Goal: Check status: Check status

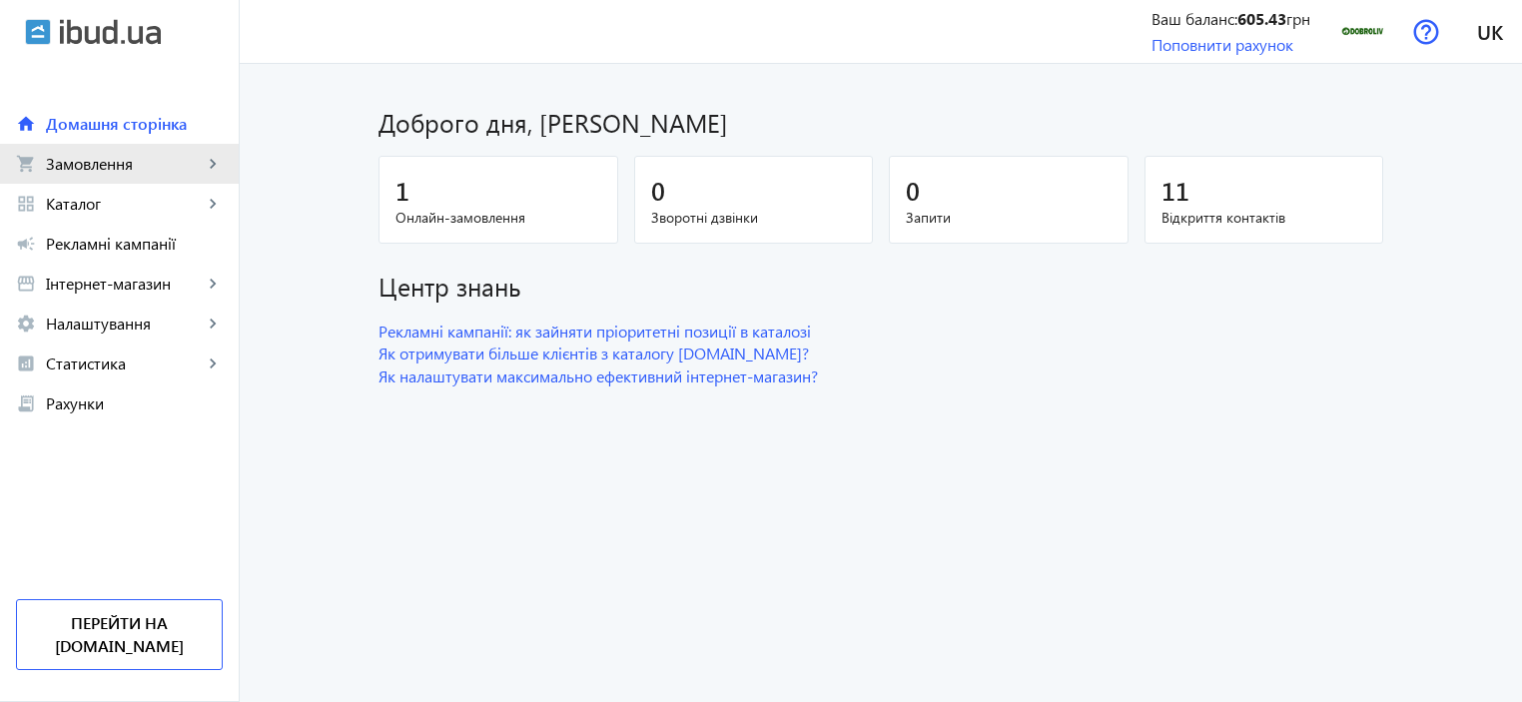
click at [92, 167] on span "Замовлення" at bounding box center [124, 164] width 157 height 20
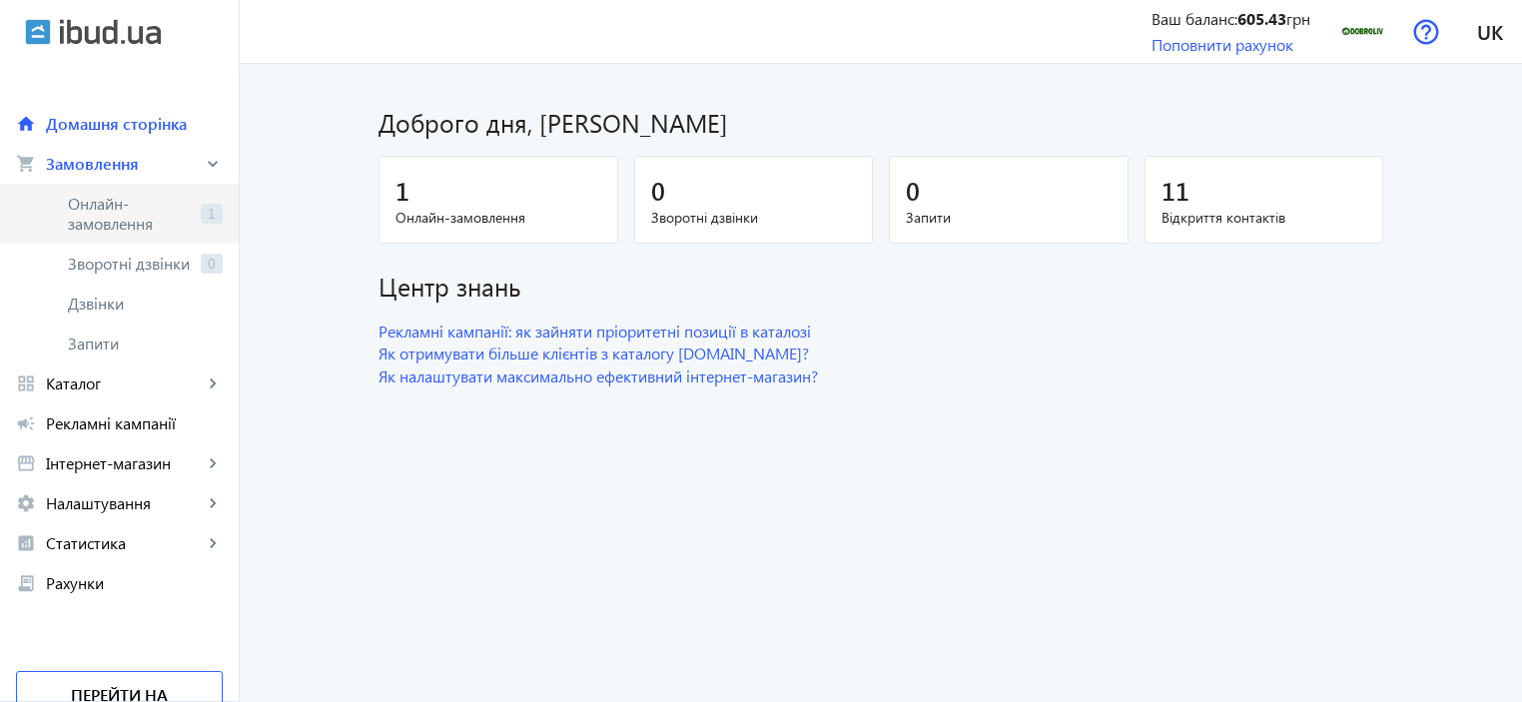
click at [79, 205] on span "Онлайн-замовлення" at bounding box center [130, 214] width 125 height 40
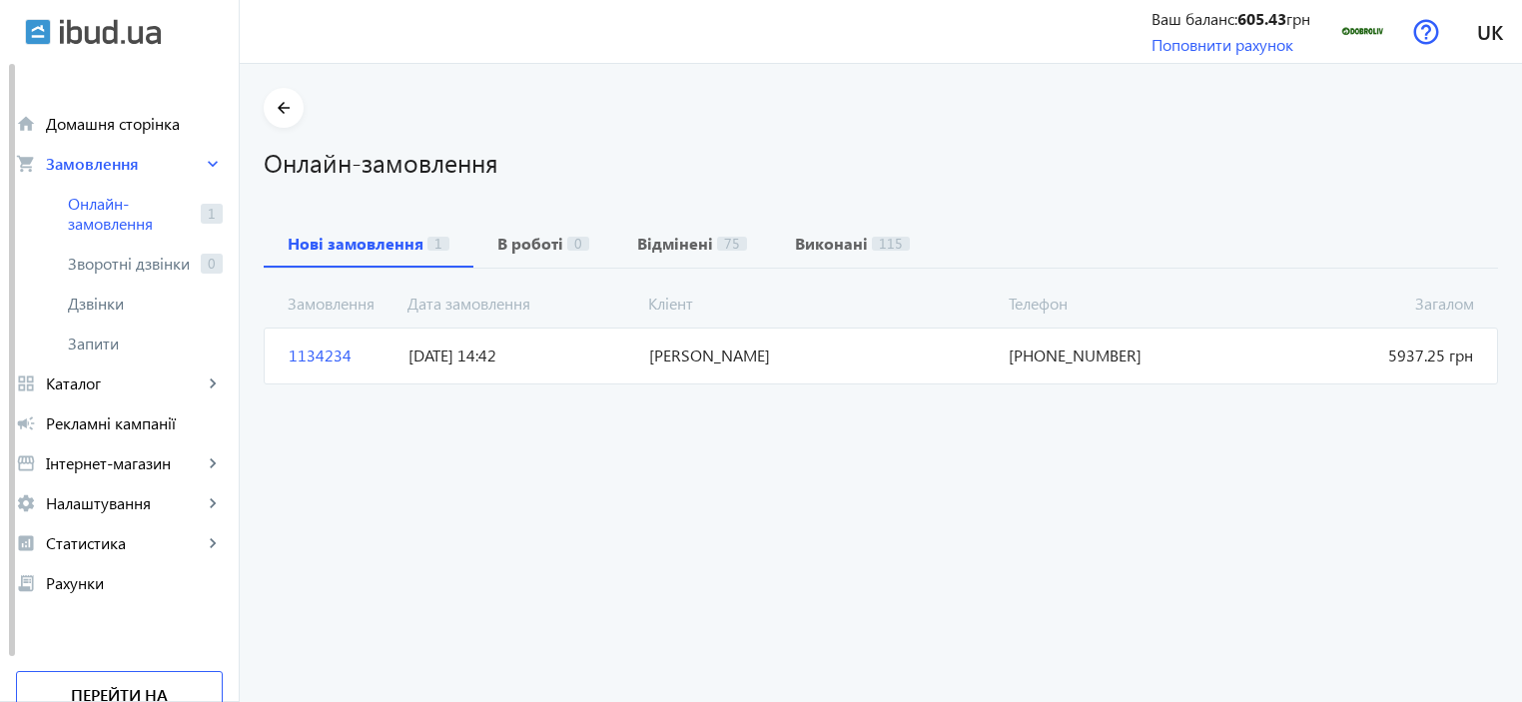
click at [583, 350] on span "[DATE] 14:42" at bounding box center [520, 355] width 240 height 22
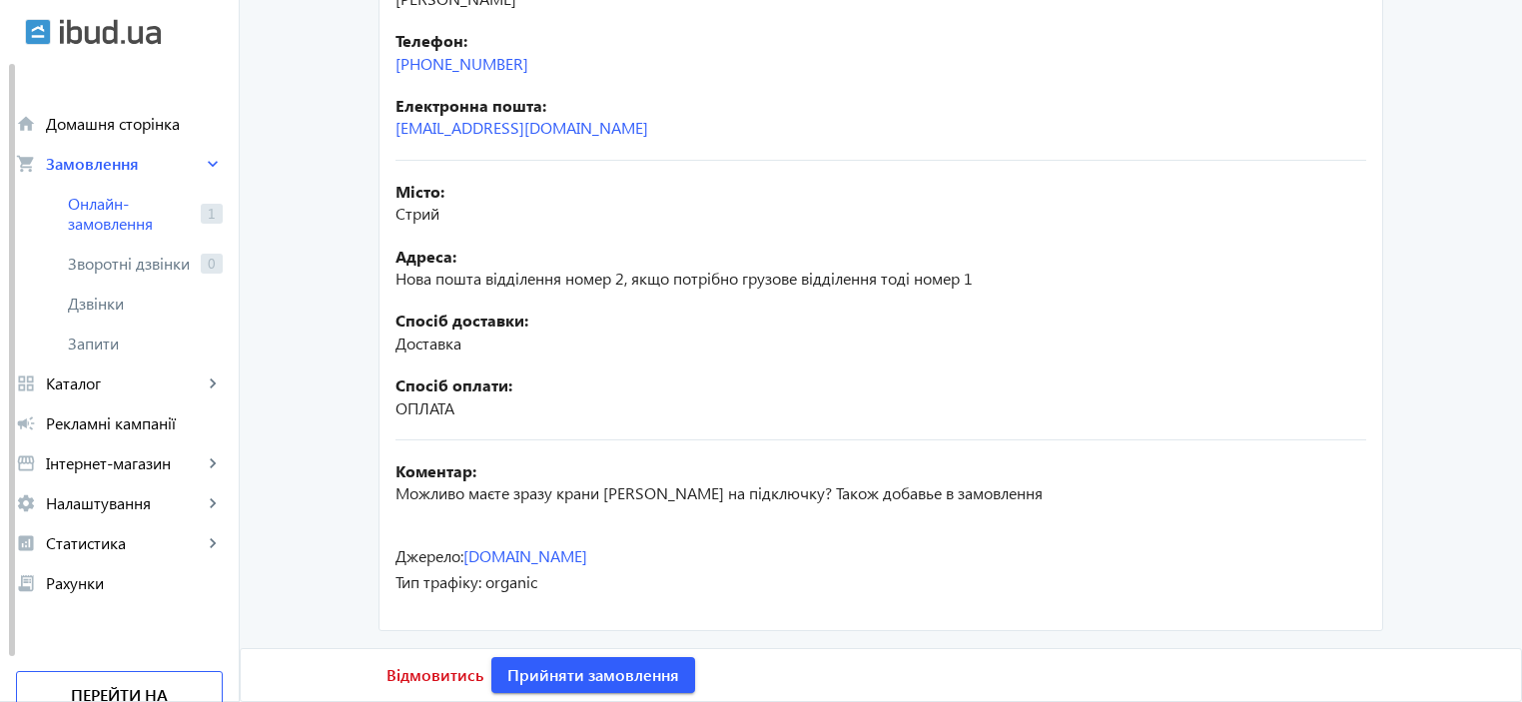
scroll to position [46, 0]
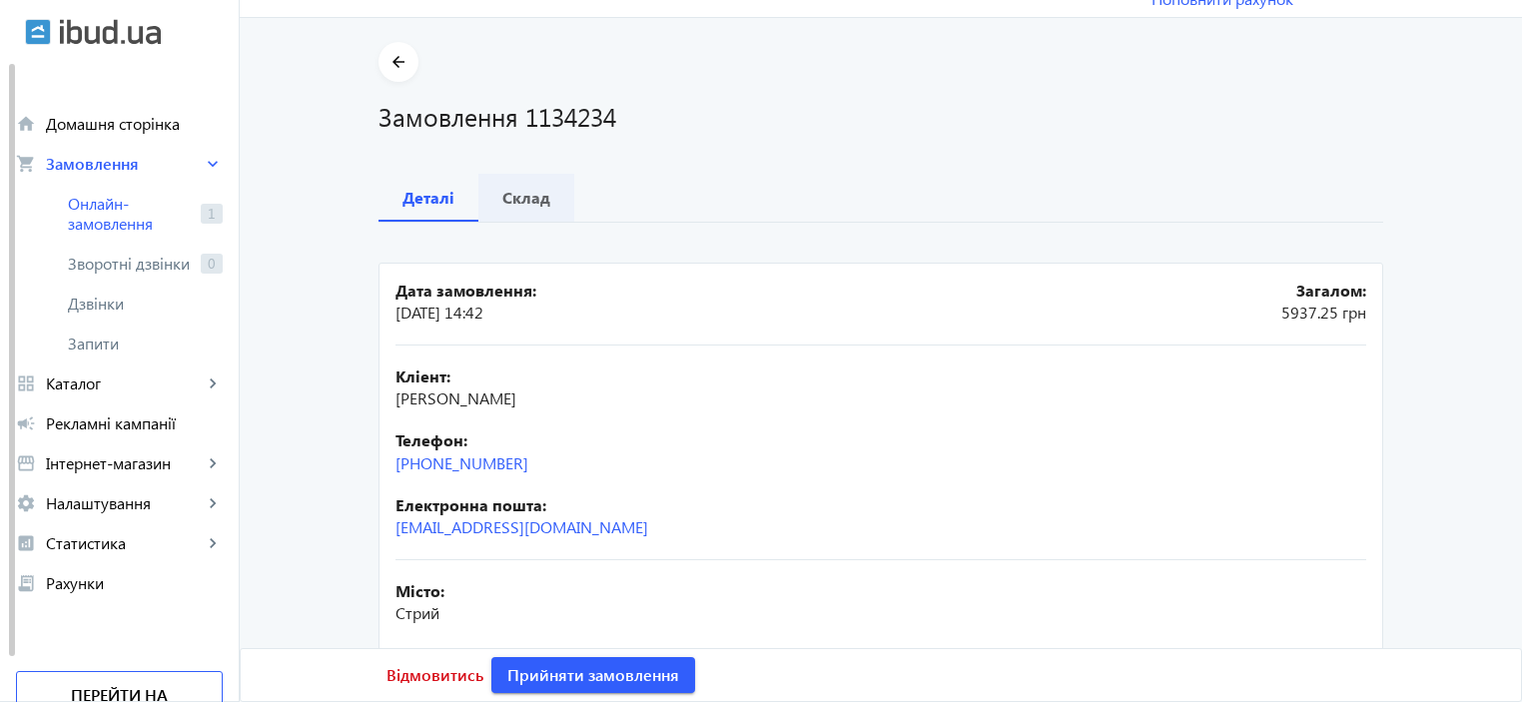
click at [487, 199] on div "Склад" at bounding box center [526, 198] width 96 height 48
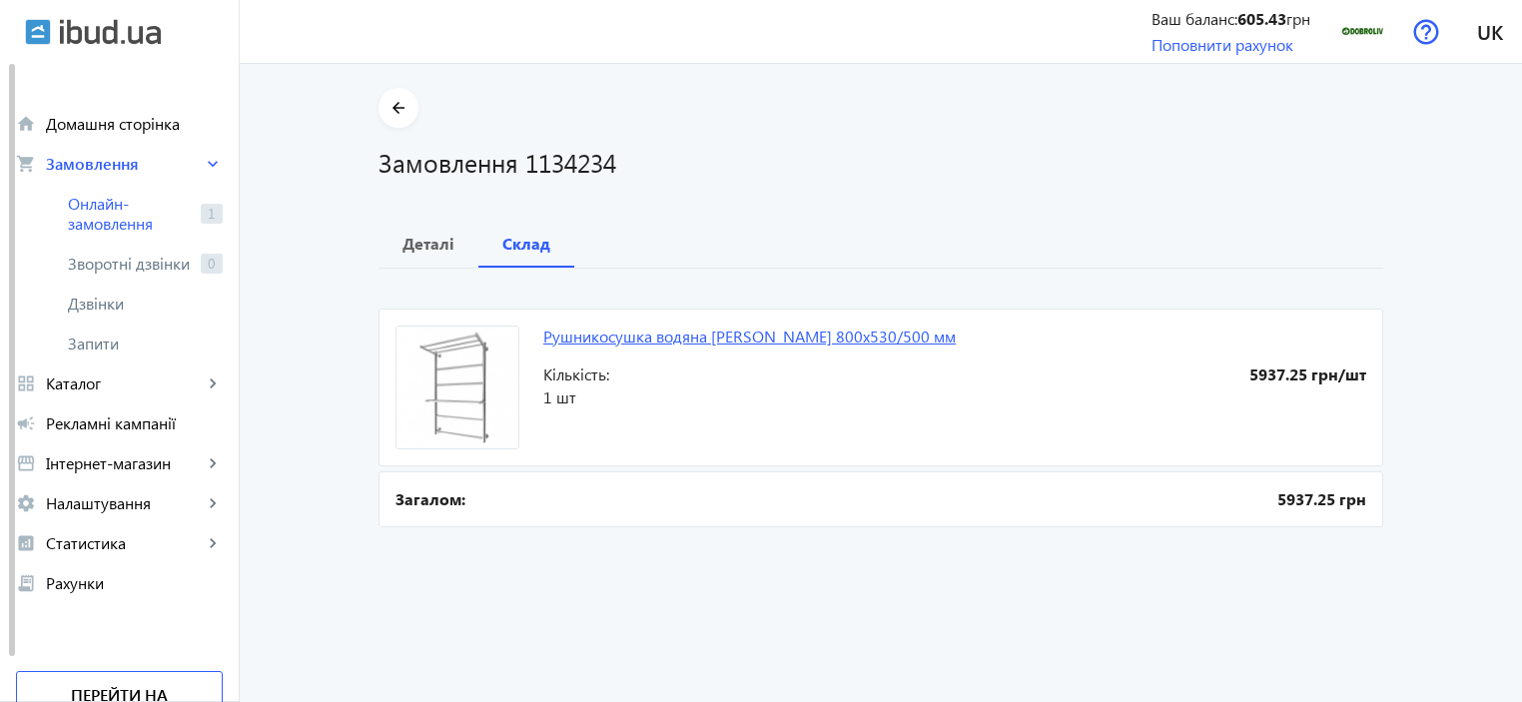
click at [575, 335] on link "Рушникосушка водяна [PERSON_NAME] 800х530/500 мм" at bounding box center [749, 336] width 412 height 21
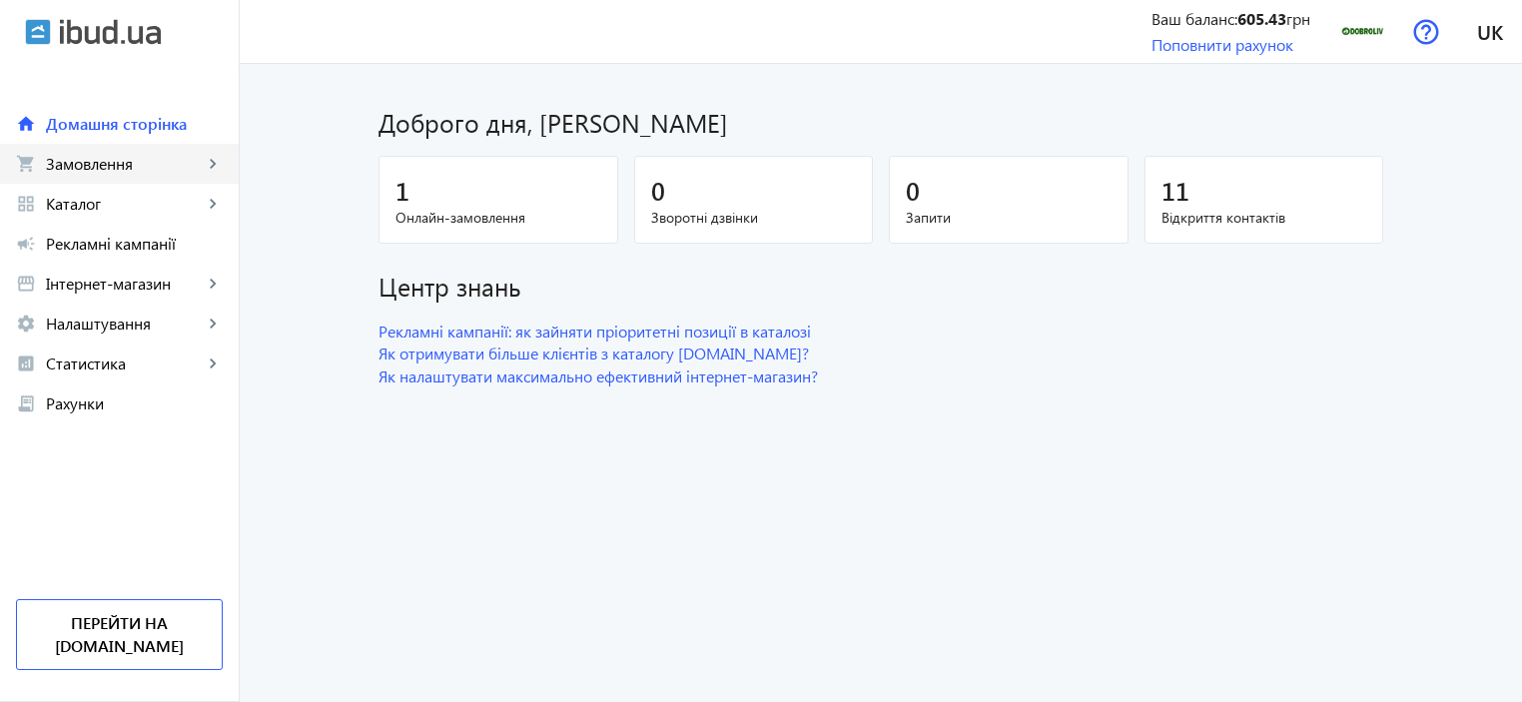
click at [98, 166] on span "Замовлення" at bounding box center [124, 164] width 157 height 20
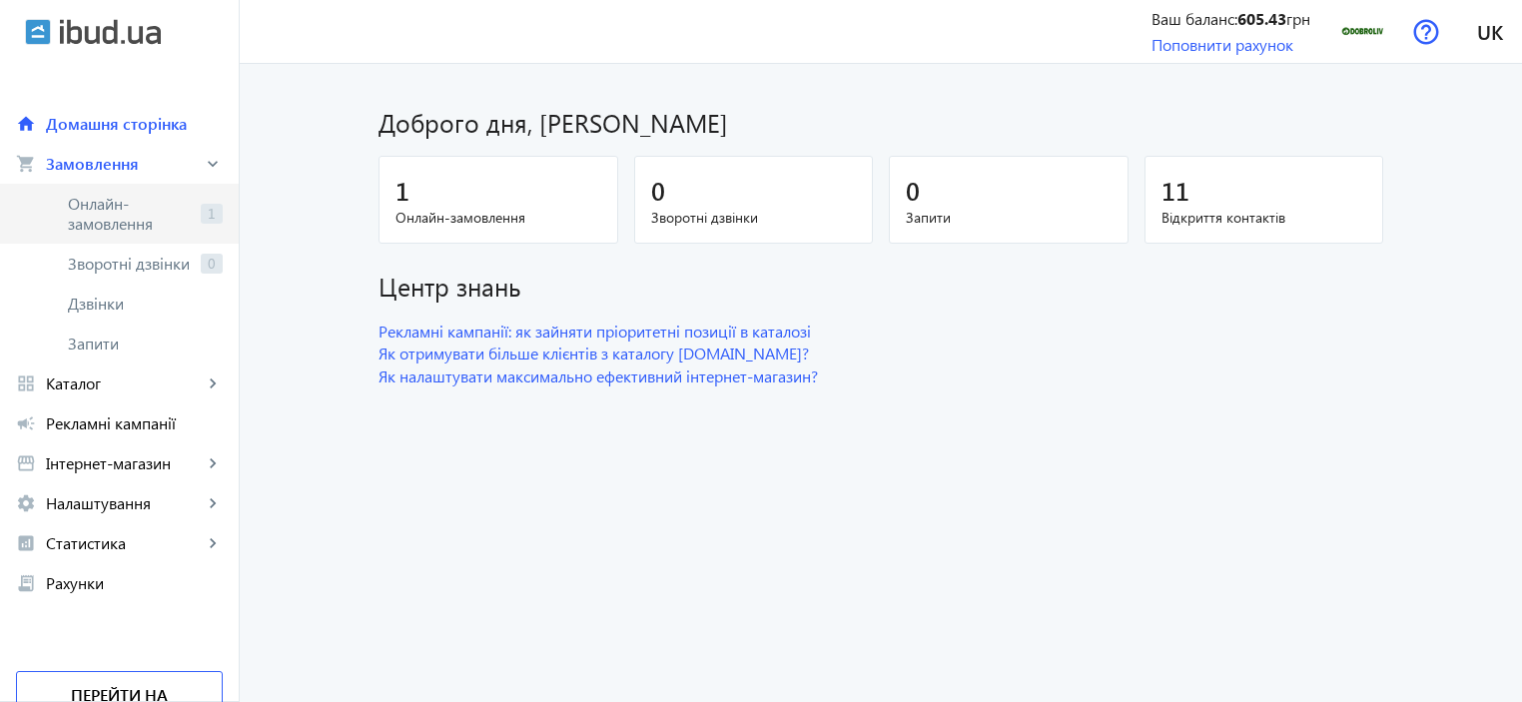
click at [151, 219] on span "Онлайн-замовлення" at bounding box center [130, 214] width 125 height 40
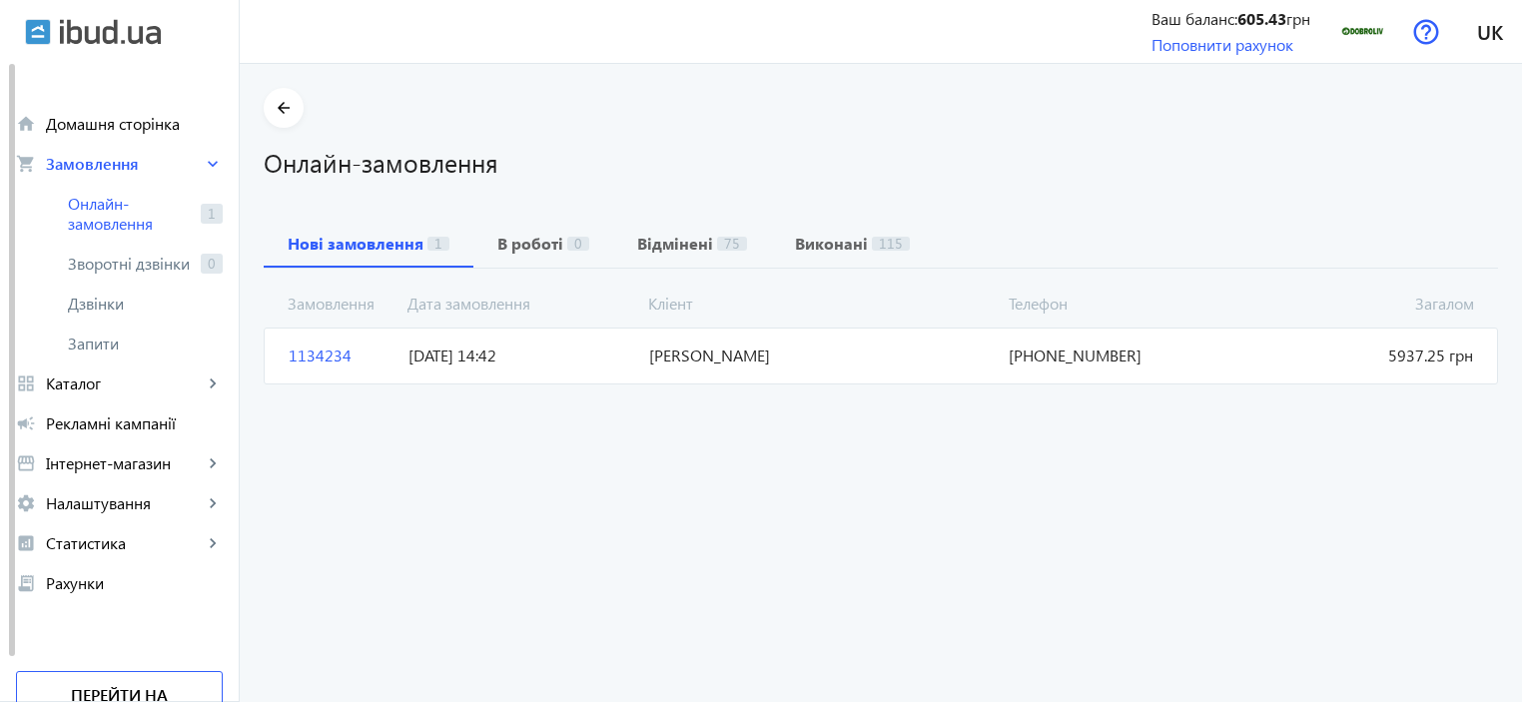
click at [593, 353] on span "[DATE] 14:42" at bounding box center [520, 355] width 240 height 22
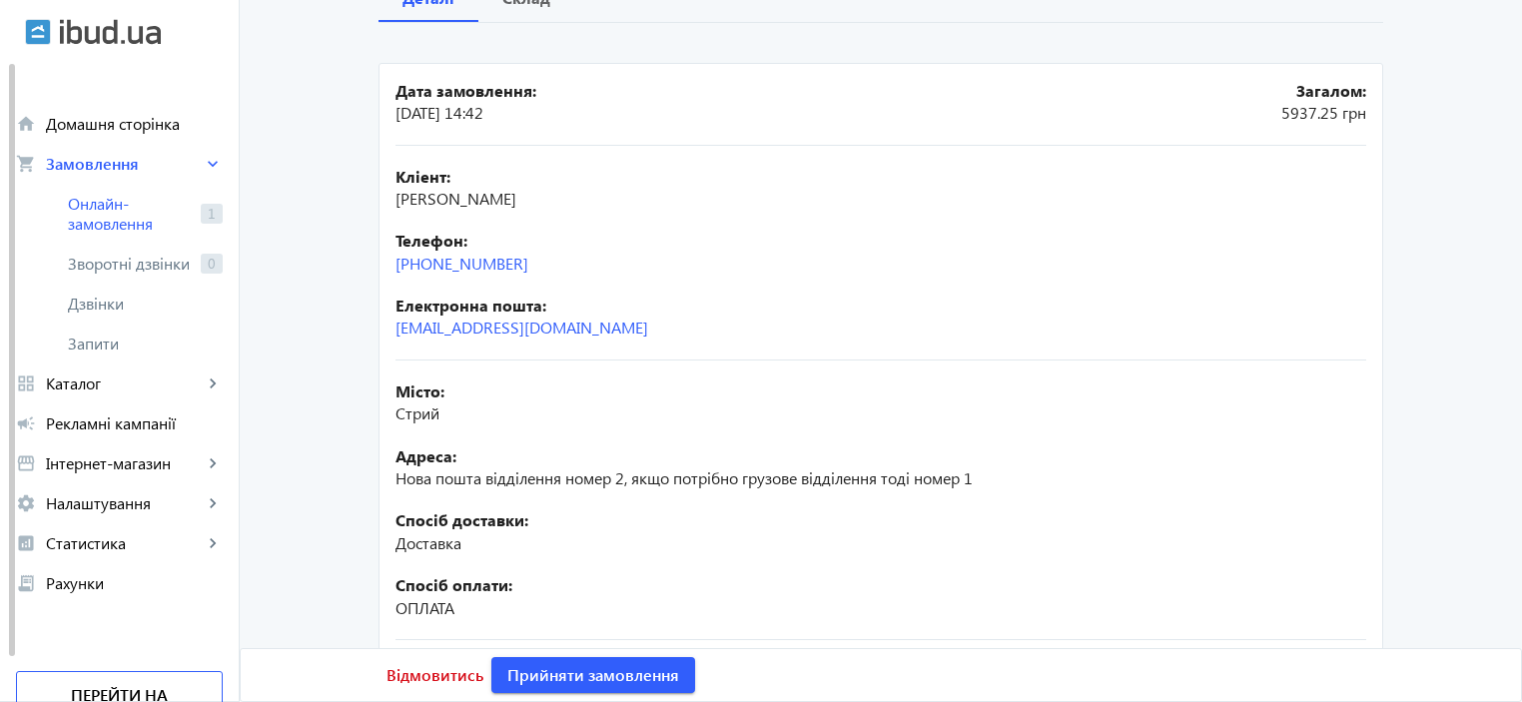
scroll to position [146, 0]
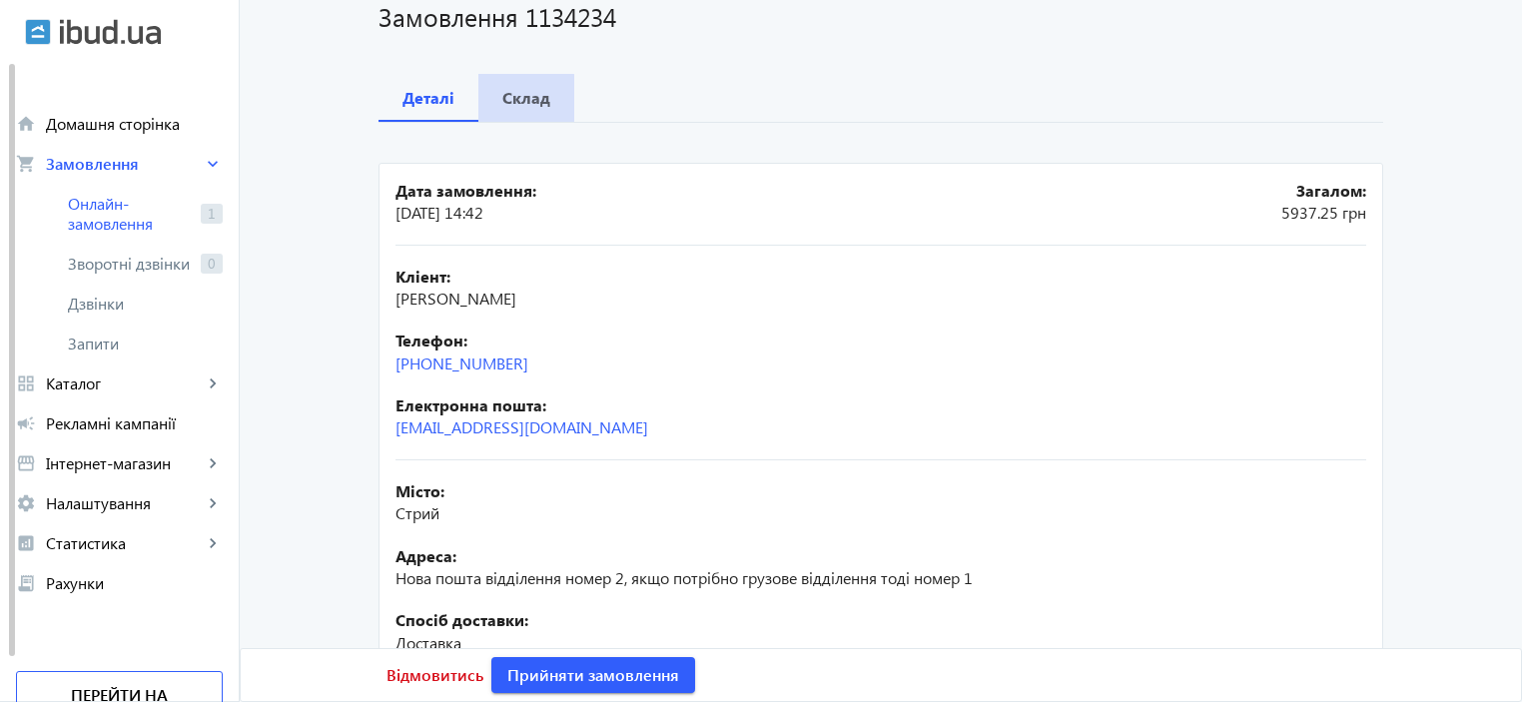
click at [507, 99] on b "Склад" at bounding box center [526, 98] width 48 height 16
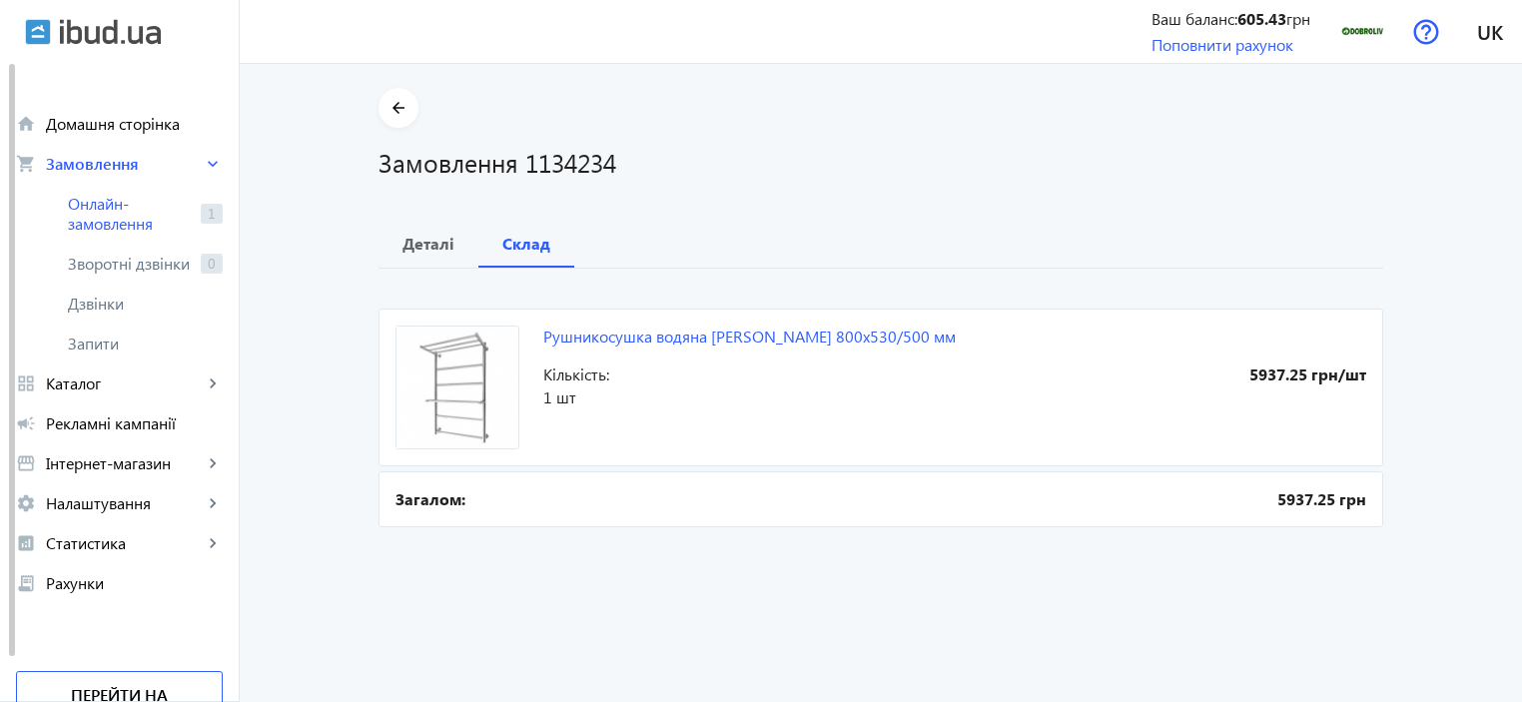
drag, startPoint x: 963, startPoint y: 335, endPoint x: 961, endPoint y: 354, distance: 20.1
click at [961, 354] on mat-card "Рушникосушка водяна Mario Анкона 800х530/500 мм 5937.25 грн/шт Кількість: 1 шт" at bounding box center [880, 388] width 1005 height 158
drag, startPoint x: 951, startPoint y: 336, endPoint x: 975, endPoint y: 339, distance: 24.2
click at [975, 339] on mat-card "Рушникосушка водяна Mario Анкона 800х530/500 мм 5937.25 грн/шт Кількість: 1 шт" at bounding box center [880, 388] width 1005 height 158
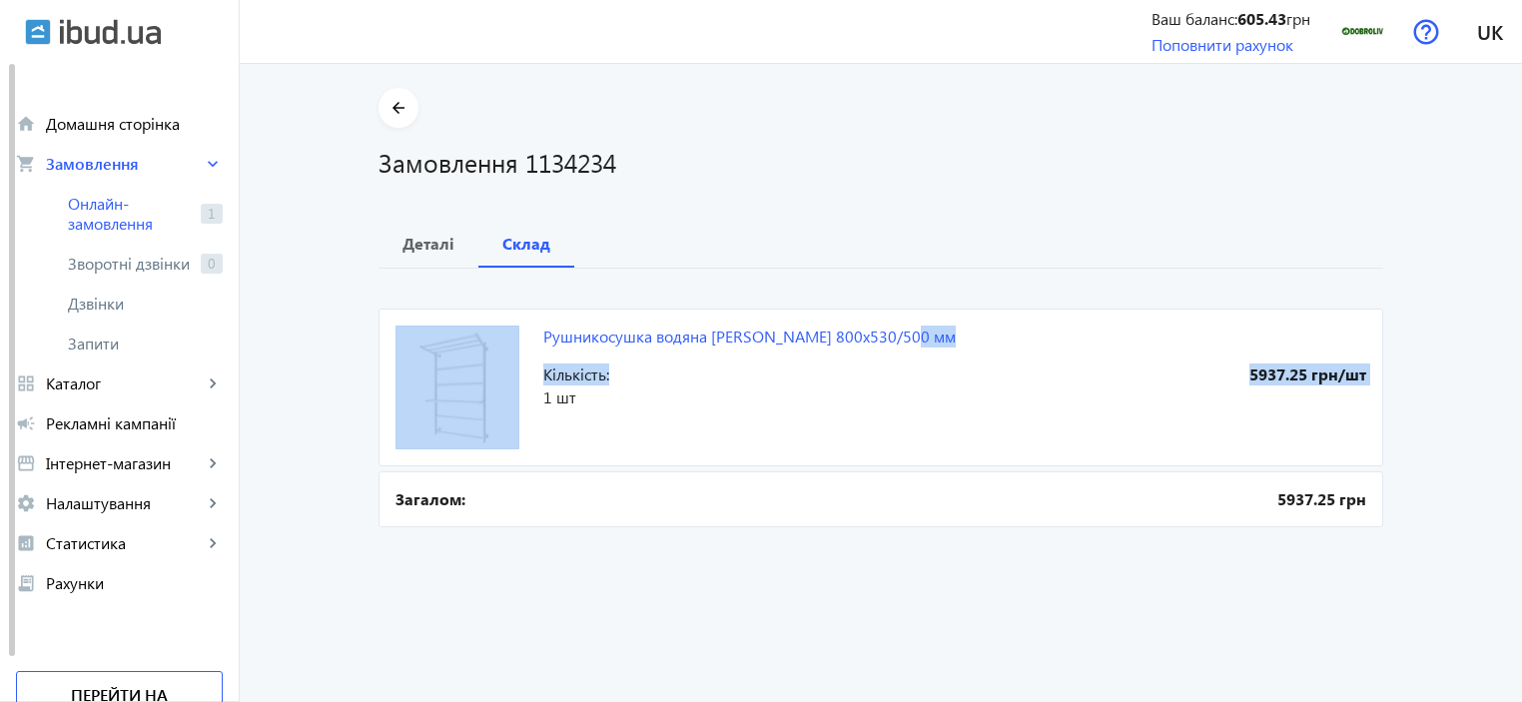
drag, startPoint x: 938, startPoint y: 339, endPoint x: 900, endPoint y: 317, distance: 44.4
click at [900, 317] on mat-card "Рушникосушка водяна Mario Анкона 800х530/500 мм 5937.25 грн/шт Кількість: 1 шт" at bounding box center [880, 388] width 1005 height 158
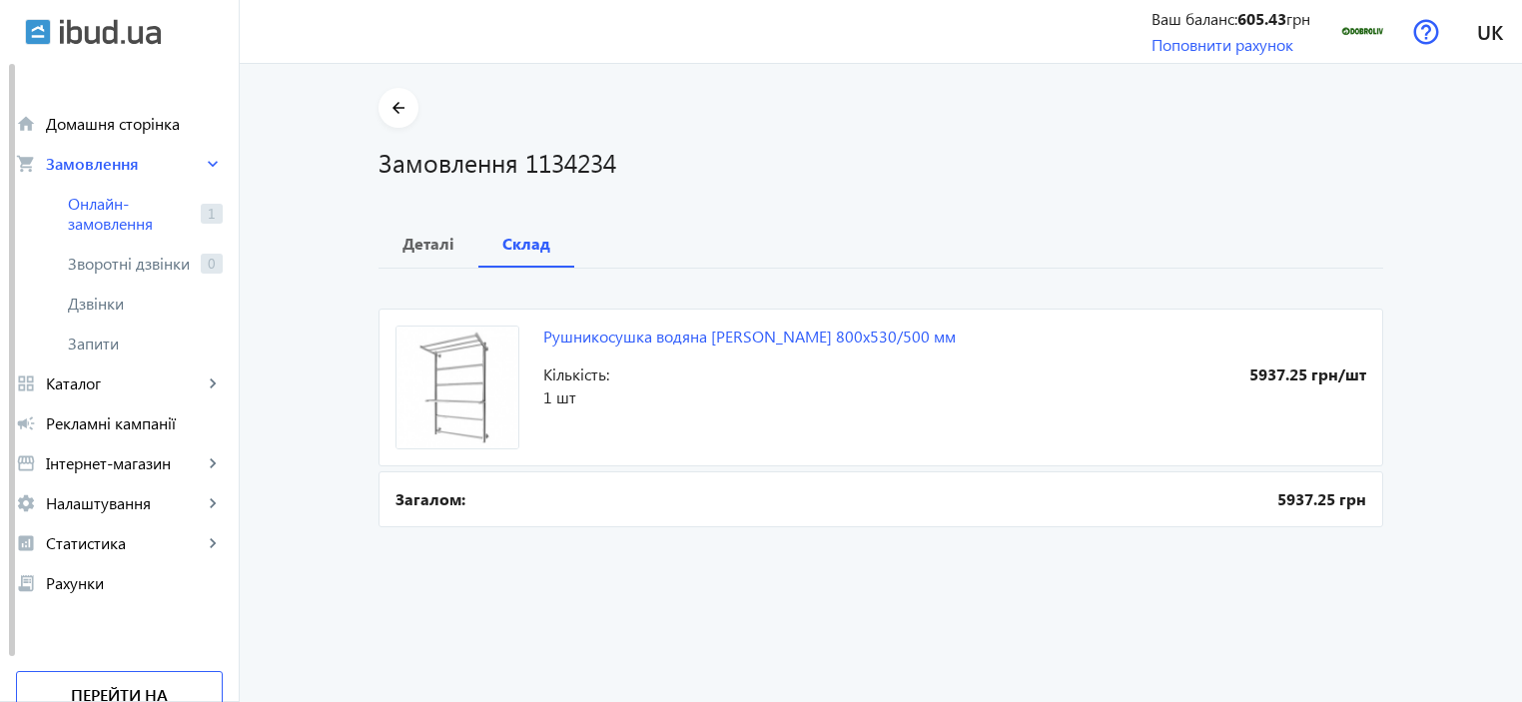
click at [568, 290] on div "Рушникосушка водяна Mario Анкона 800х530/500 мм 5937.25 грн/шт Кількість: 1 шт …" at bounding box center [880, 401] width 1005 height 264
drag, startPoint x: 537, startPoint y: 315, endPoint x: 925, endPoint y: 339, distance: 388.2
click at [925, 339] on mat-card "Рушникосушка водяна Mario Анкона 800х530/500 мм 5937.25 грн/шт Кількість: 1 шт" at bounding box center [880, 388] width 1005 height 158
copy link "Рушникосушка водяна [PERSON_NAME] 800х530/500 мм"
click at [667, 334] on link "Рушникосушка водяна [PERSON_NAME] 800х530/500 мм" at bounding box center [749, 336] width 412 height 21
